Goal: Task Accomplishment & Management: Complete application form

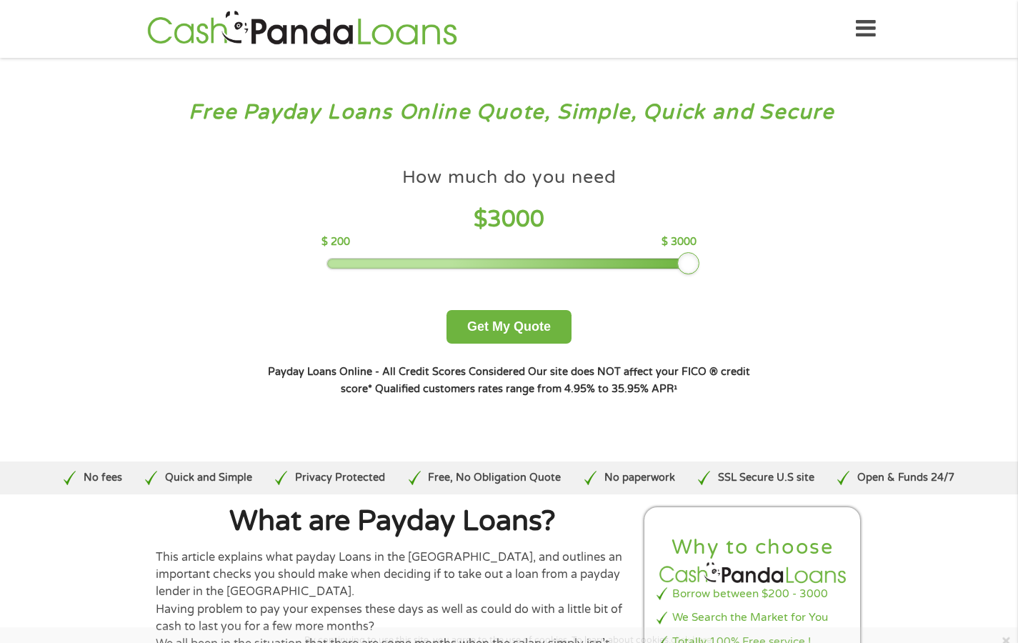
click at [751, 218] on div "How much do you need $ 3000 $ 200 $ 3000 Get My Quote" at bounding box center [509, 255] width 500 height 178
click at [469, 332] on button "Get My Quote" at bounding box center [508, 327] width 125 height 34
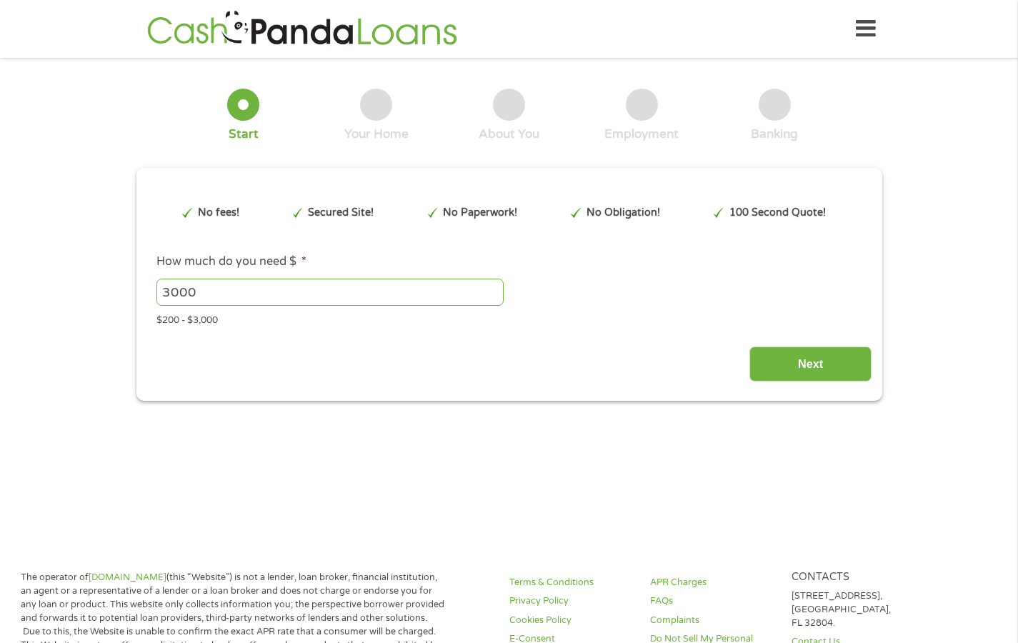
type input "EAIaIQobChMIsenb0LfAjwMVzF5HAR3i7S1nEAAYAyAAEgLydvD_BwE"
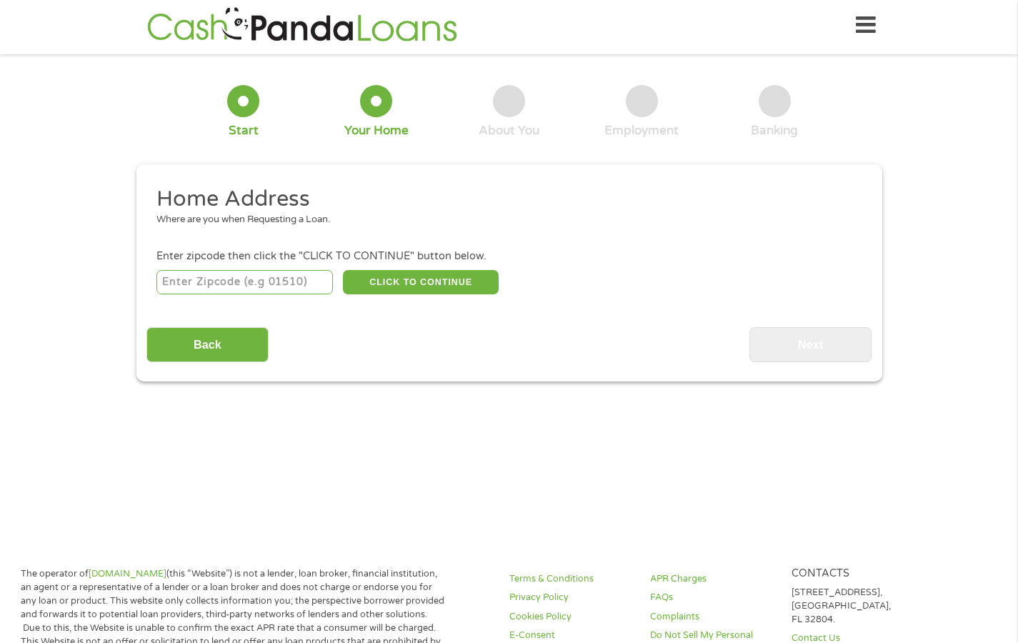
click at [216, 141] on div "1 Start 2 Your Home 3 About You 4 Employment 5 Banking 6" at bounding box center [509, 111] width 746 height 94
click at [198, 276] on input "number" at bounding box center [244, 282] width 176 height 24
type input "27572"
click at [382, 284] on button "CLICK TO CONTINUE" at bounding box center [421, 282] width 156 height 24
type input "27572"
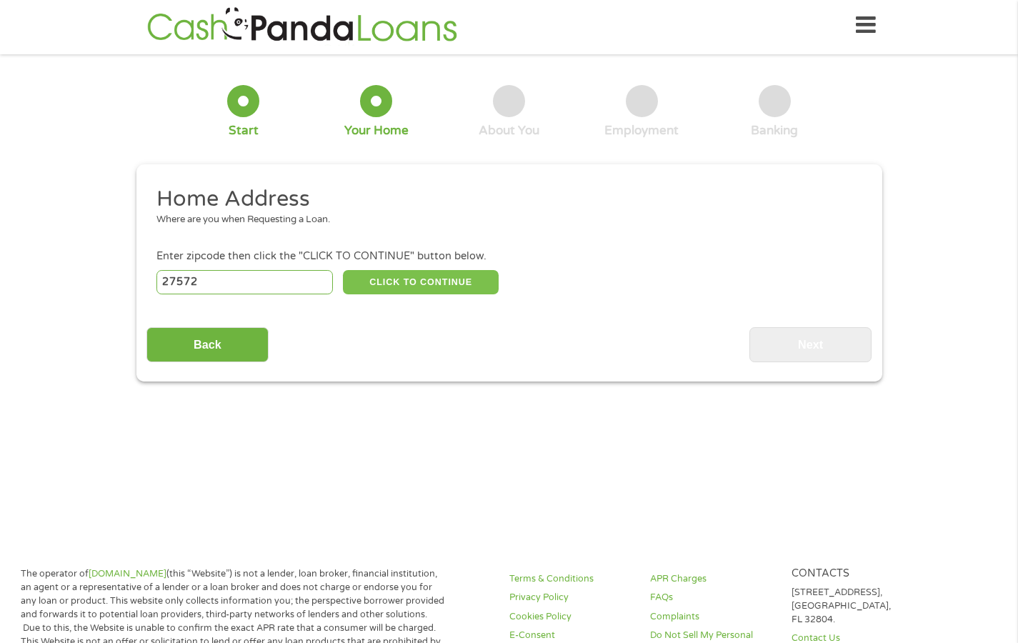
type input "Rougemont"
select select "[US_STATE]"
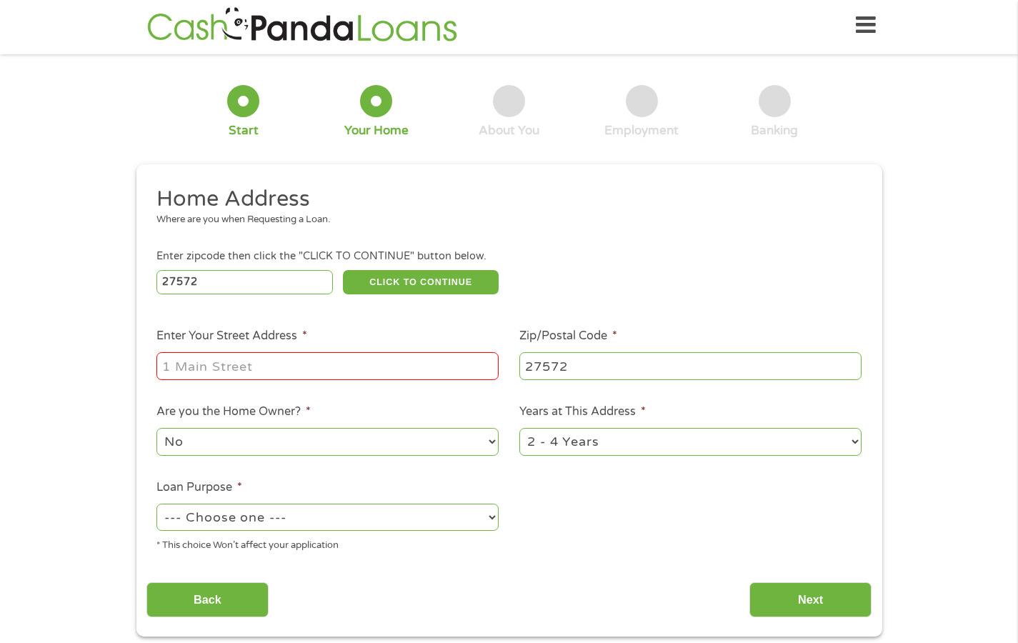
click at [247, 361] on input "Enter Your Street Address *" at bounding box center [327, 365] width 342 height 27
type input "[STREET_ADDRESS][PERSON_NAME]"
select select "60months"
select select "other"
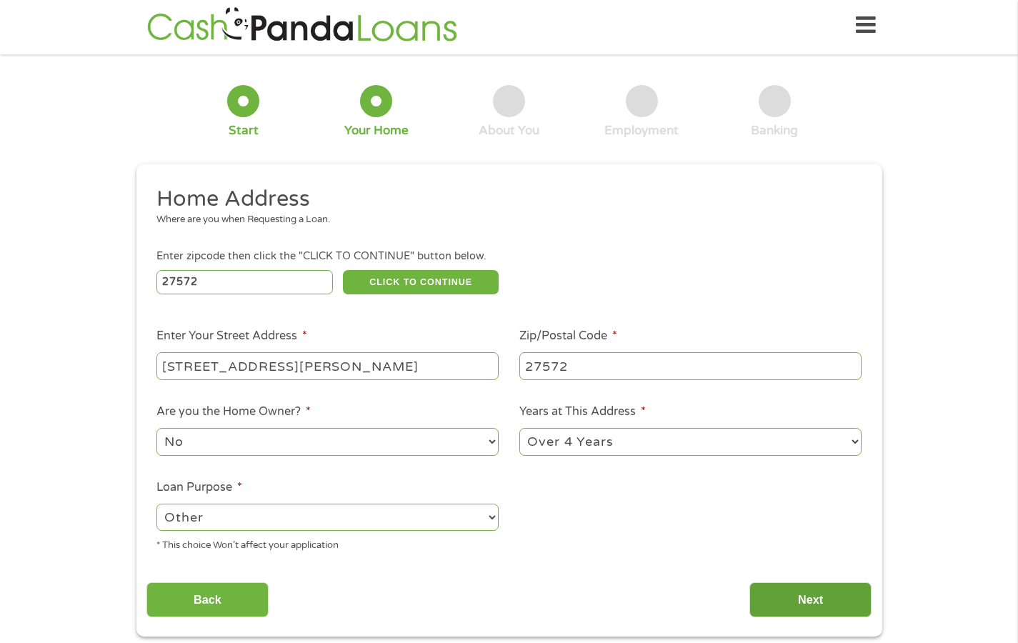
click at [764, 582] on input "Next" at bounding box center [810, 599] width 122 height 35
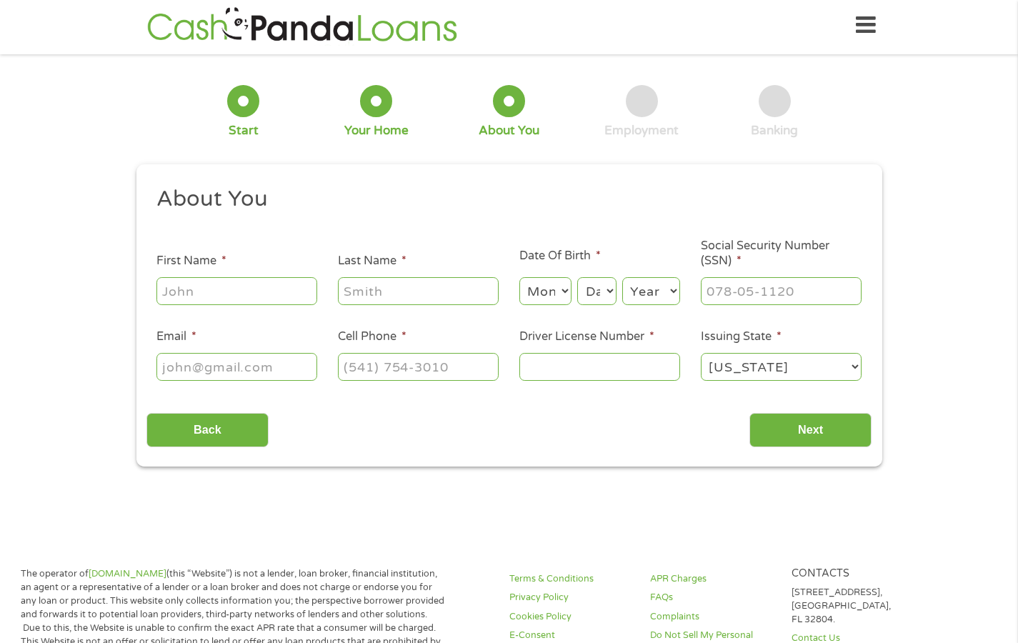
scroll to position [6, 0]
type input "[PERSON_NAME]"
click at [368, 291] on input "Last Name *" at bounding box center [418, 290] width 161 height 27
type input "[PERSON_NAME]"
select select "5"
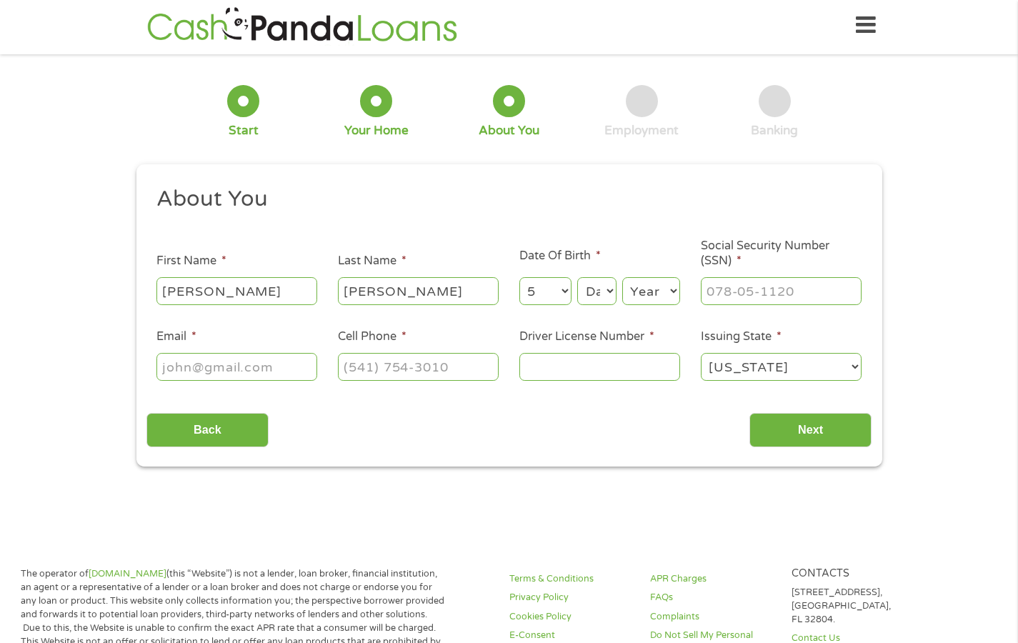
select select "14"
select select "1990"
click at [781, 289] on input "___-__-____" at bounding box center [781, 290] width 161 height 27
type input "243-67-0905"
click at [283, 364] on input "Email *" at bounding box center [236, 366] width 161 height 27
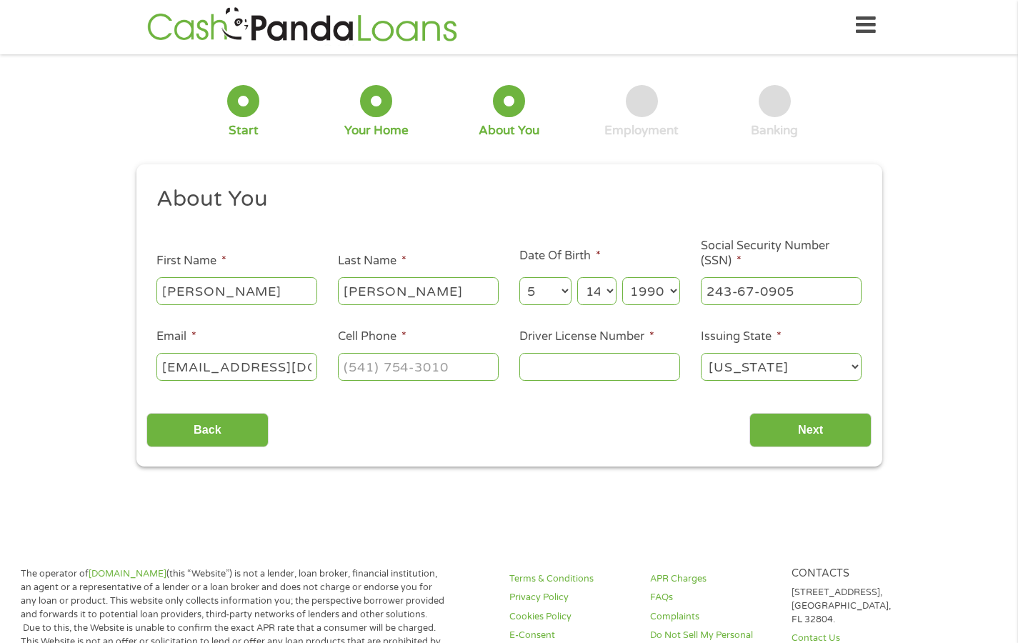
type input "[EMAIL_ADDRESS][DOMAIN_NAME]"
click at [397, 366] on input "(___) ___-____" at bounding box center [418, 366] width 161 height 27
type input "[PHONE_NUMBER]"
click at [554, 374] on input "Driver License Number *" at bounding box center [599, 366] width 161 height 27
type input "34700797"
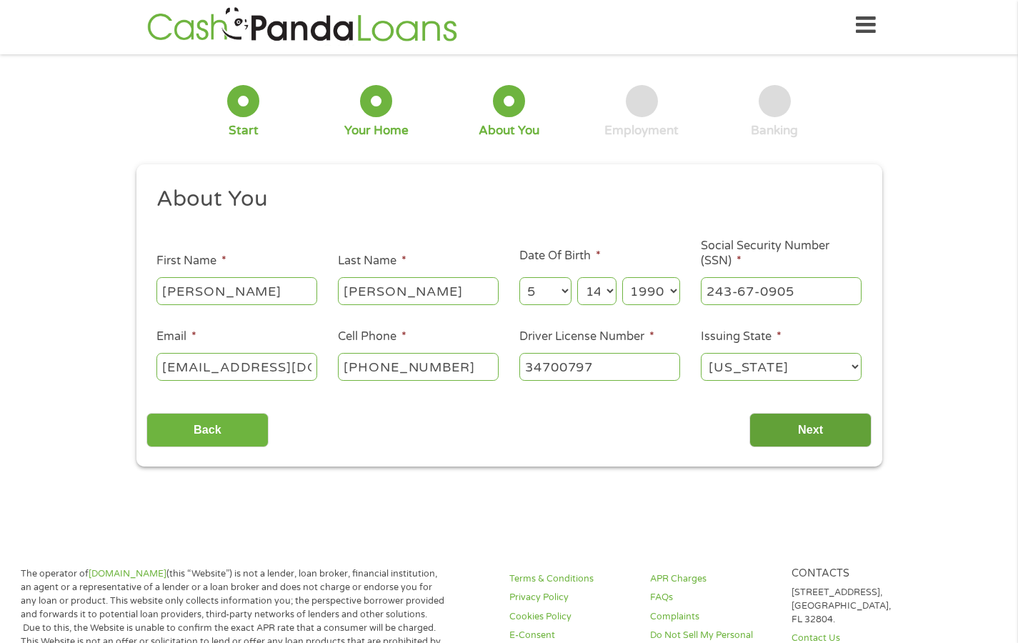
click at [849, 429] on input "Next" at bounding box center [810, 430] width 122 height 35
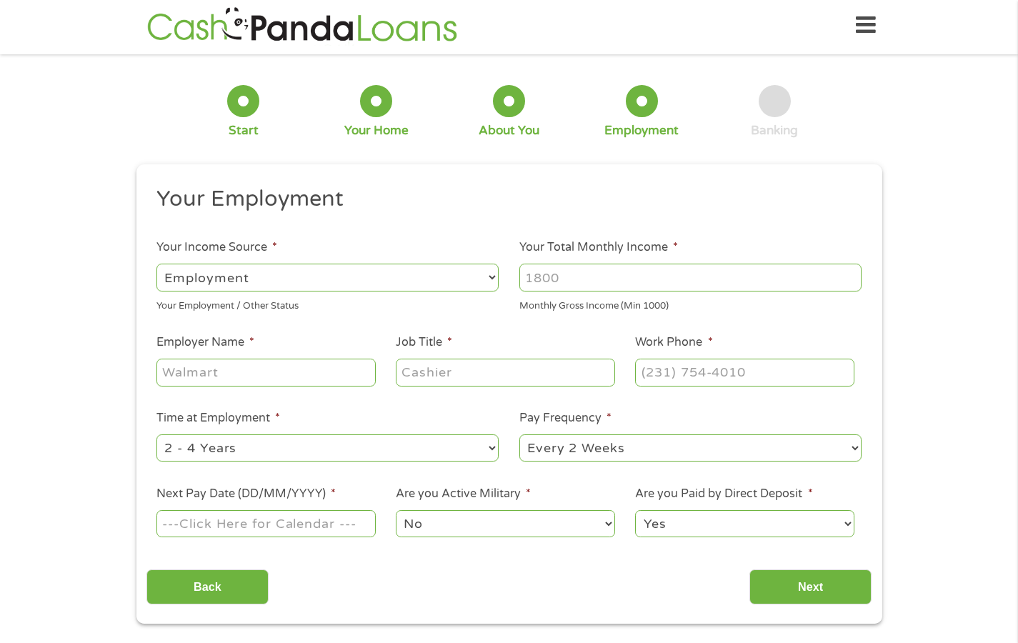
click at [544, 284] on input "Your Total Monthly Income *" at bounding box center [690, 277] width 342 height 27
type input "4000"
type input "posh"
click at [431, 375] on input "Job Title *" at bounding box center [505, 372] width 219 height 27
type input "hairstylist"
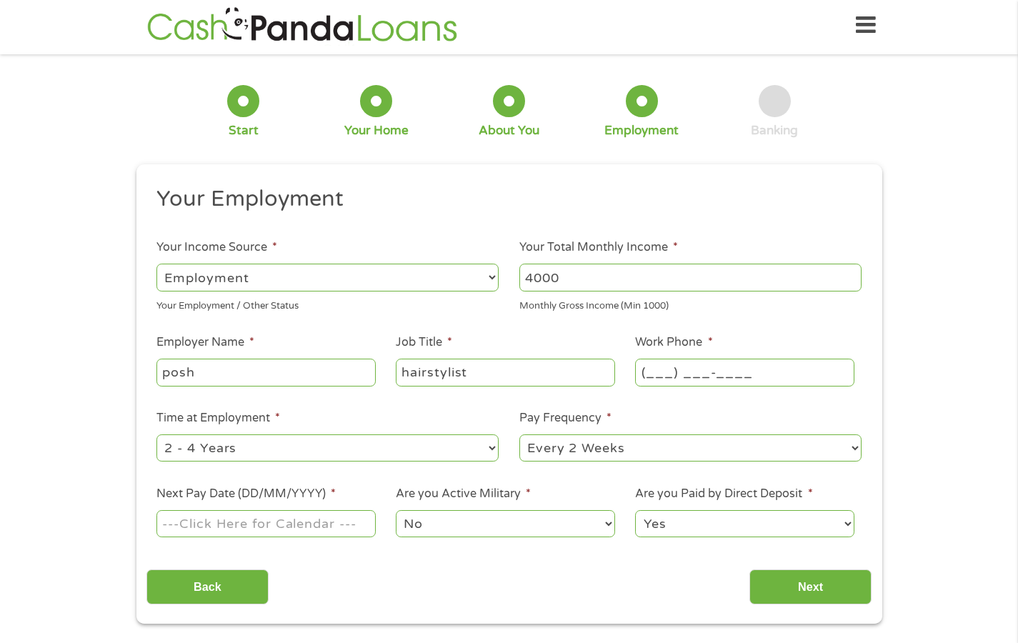
click at [674, 368] on input "(___) ___-____" at bounding box center [744, 372] width 219 height 27
type input "[PHONE_NUMBER]"
select select "60months"
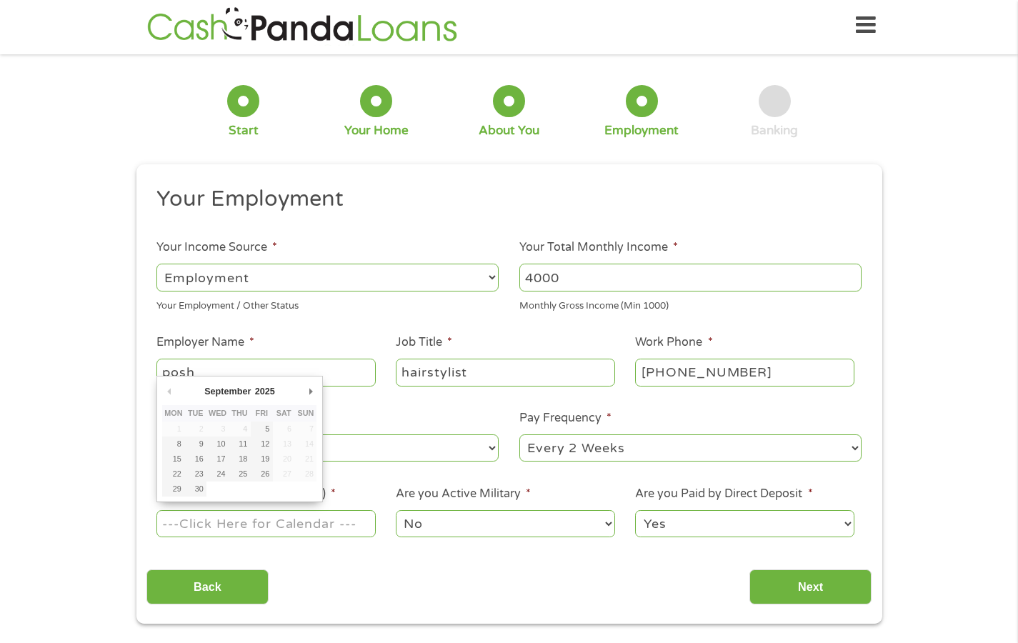
click at [274, 510] on input "Next Pay Date (DD/MM/YYYY) *" at bounding box center [265, 523] width 219 height 27
type input "[DATE]"
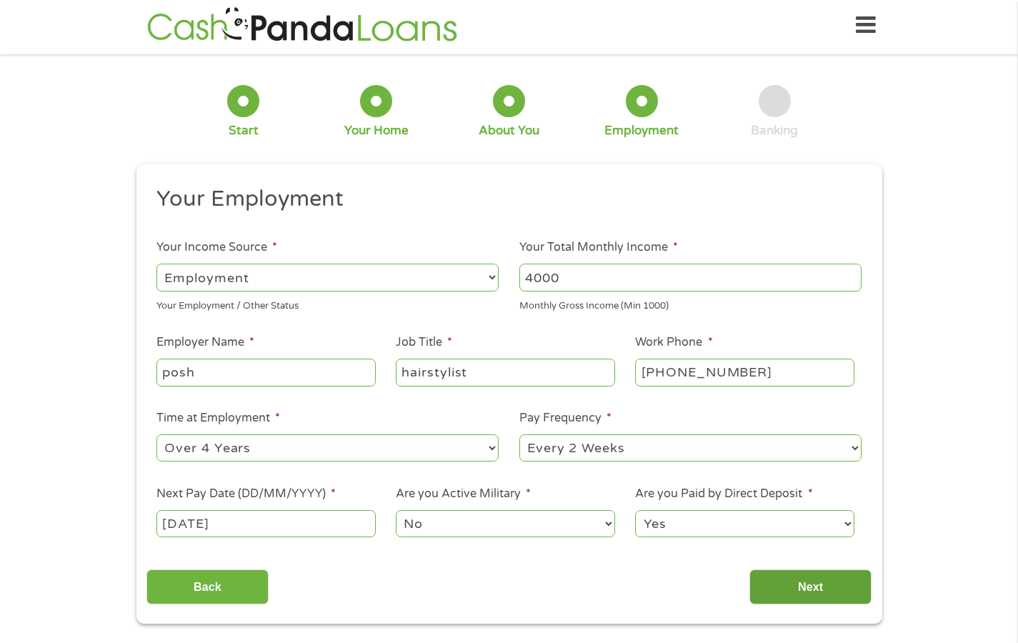
click at [786, 573] on input "Next" at bounding box center [810, 586] width 122 height 35
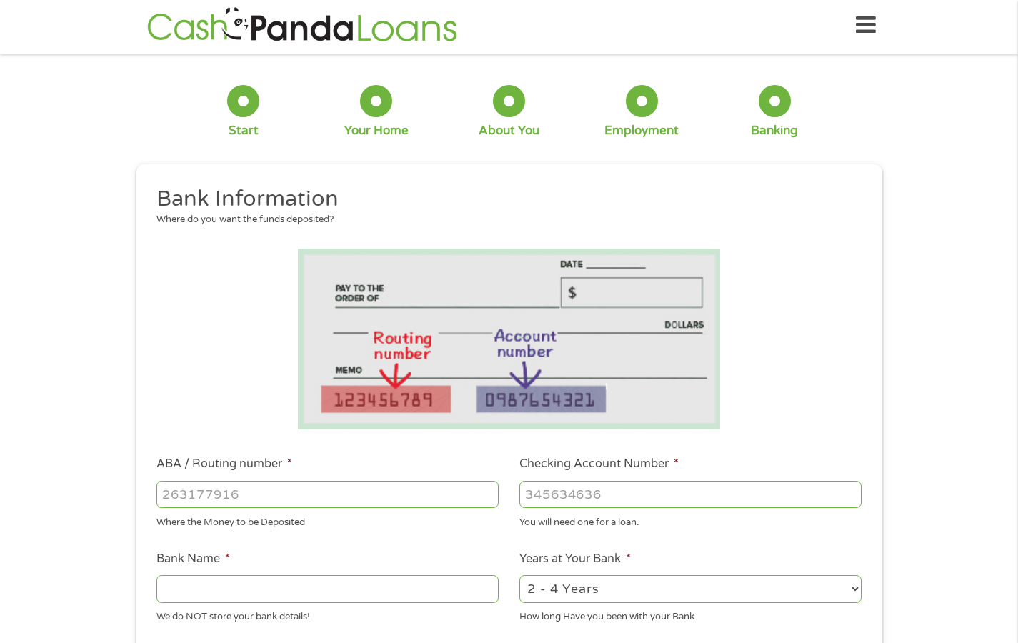
click at [211, 501] on input "ABA / Routing number *" at bounding box center [327, 494] width 342 height 27
type input "072000326"
type input "JPMORGAN CHASE BANK NA"
type input "072000326"
click at [553, 490] on input "Checking Account Number *" at bounding box center [690, 494] width 342 height 27
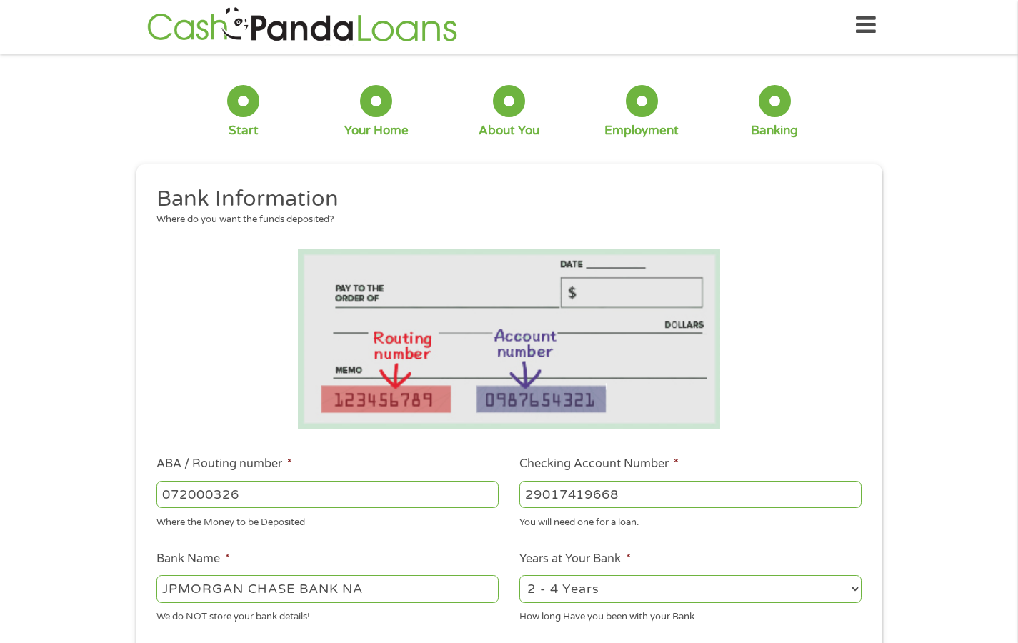
type input "29017419668"
select select "12months"
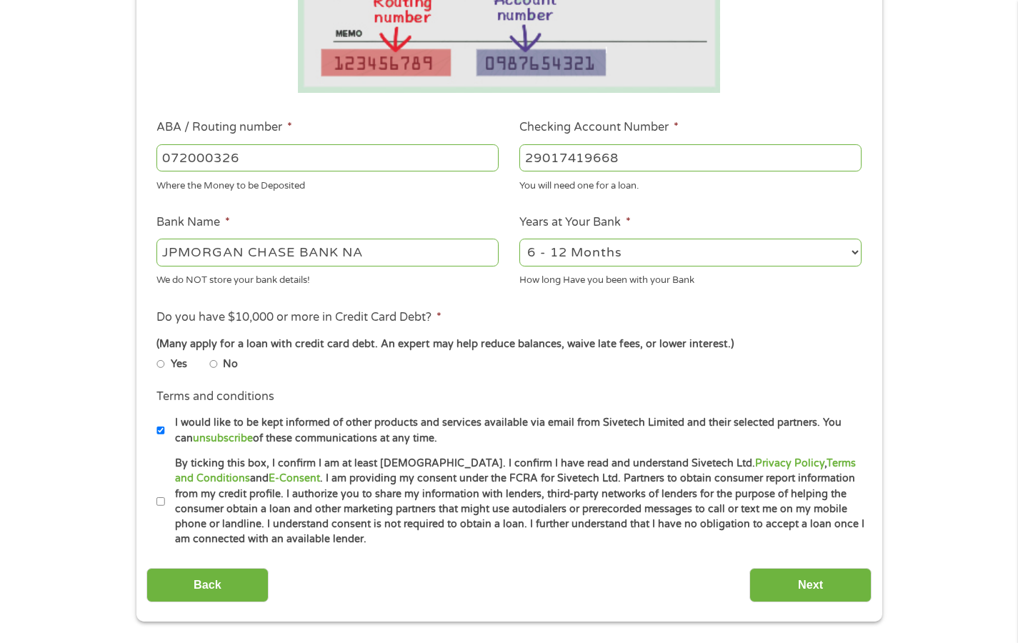
scroll to position [413, 0]
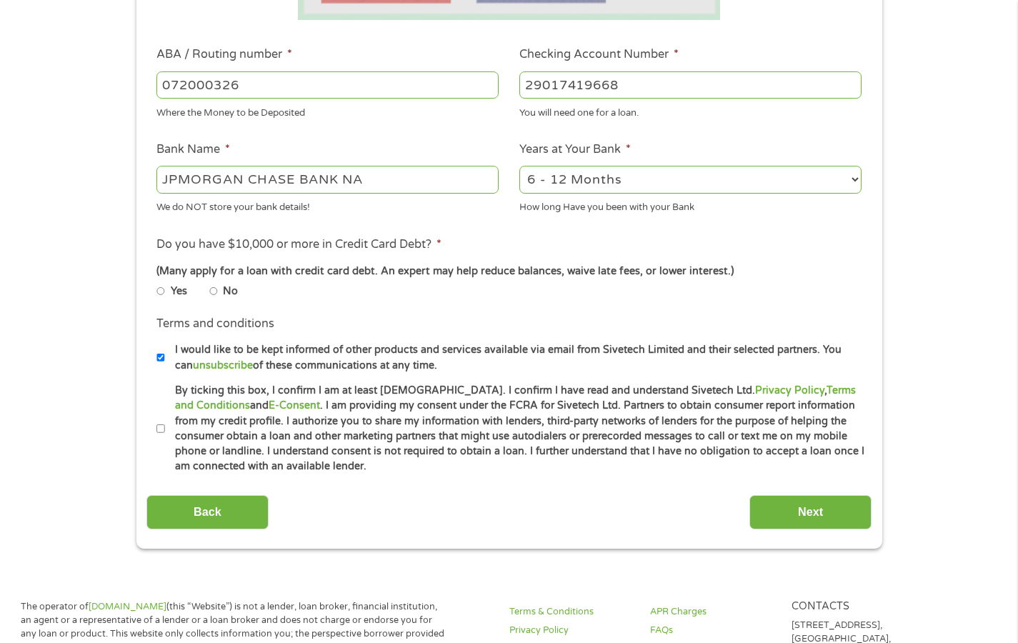
click at [216, 288] on input "No" at bounding box center [213, 291] width 9 height 9
radio input "true"
click at [161, 427] on input "By ticking this box, I confirm I am at least [DEMOGRAPHIC_DATA]. I confirm I ha…" at bounding box center [160, 428] width 9 height 9
checkbox input "true"
click at [826, 506] on input "Next" at bounding box center [810, 512] width 122 height 35
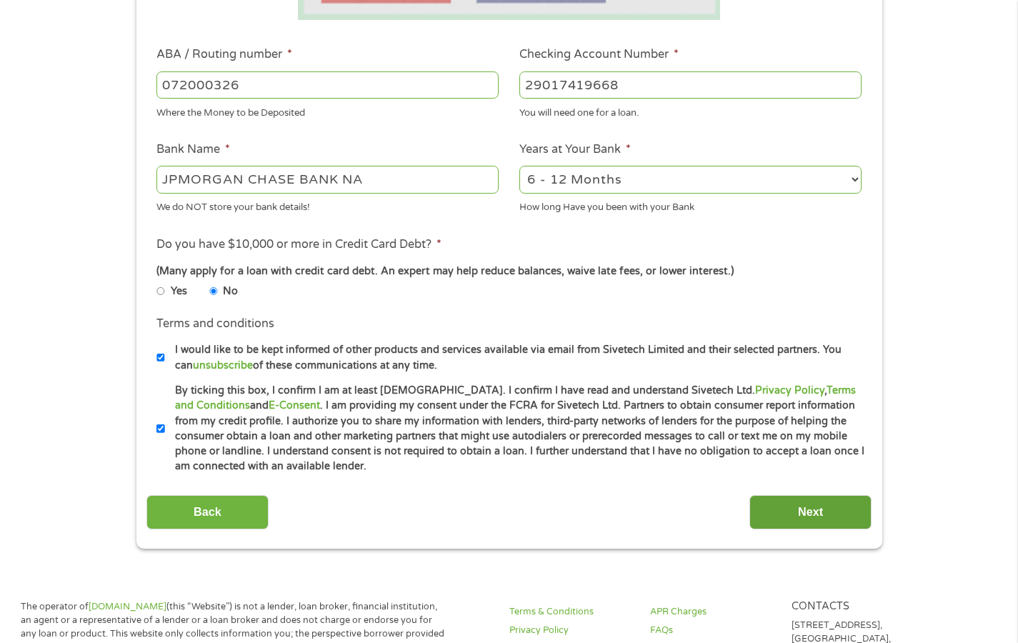
scroll to position [4, 0]
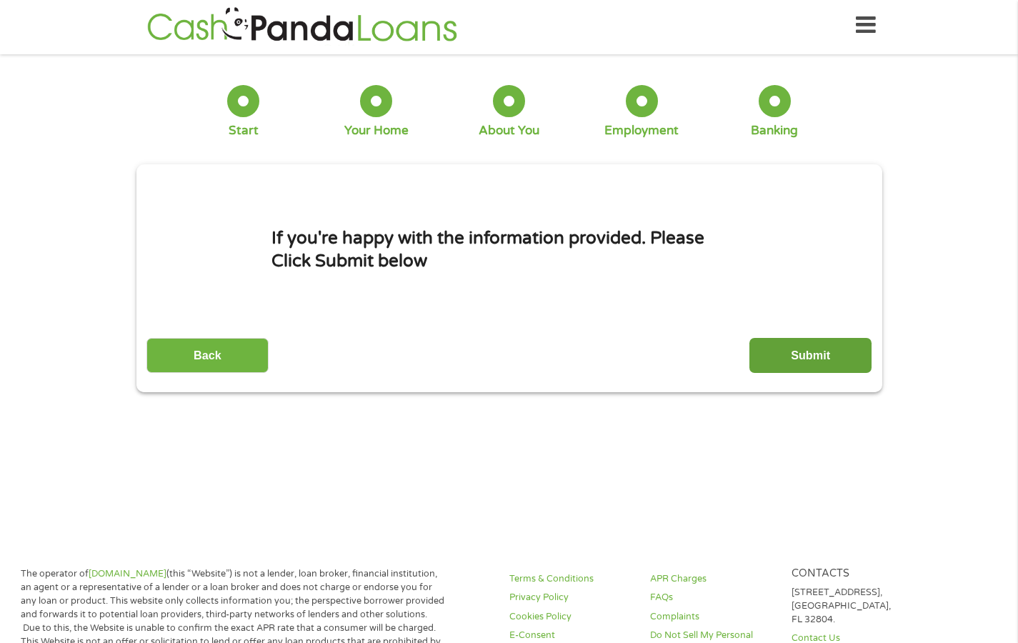
click at [799, 365] on input "Submit" at bounding box center [810, 355] width 122 height 35
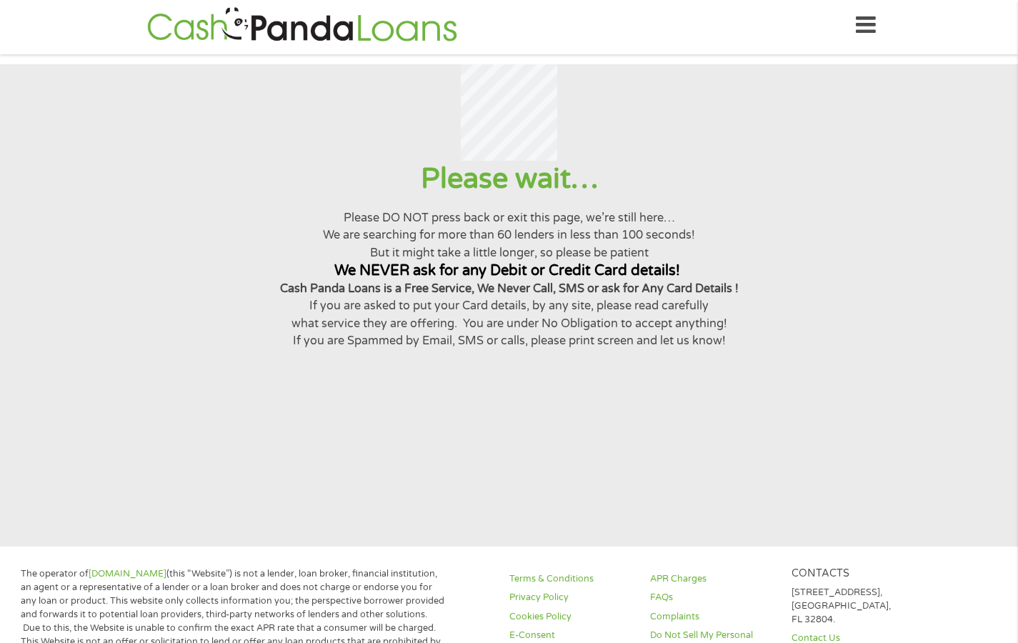
scroll to position [0, 0]
